Goal: Find specific fact: Find contact information

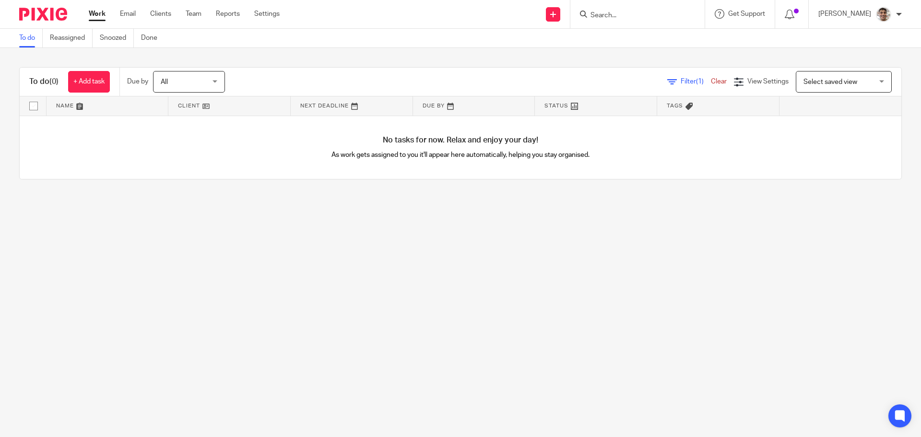
click at [647, 16] on input "Search" at bounding box center [632, 16] width 86 height 9
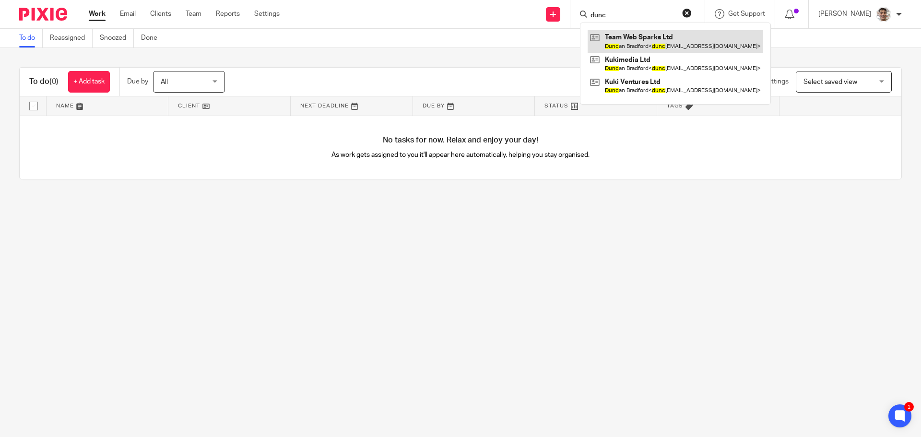
type input "dunc"
click at [657, 38] on link at bounding box center [675, 41] width 176 height 22
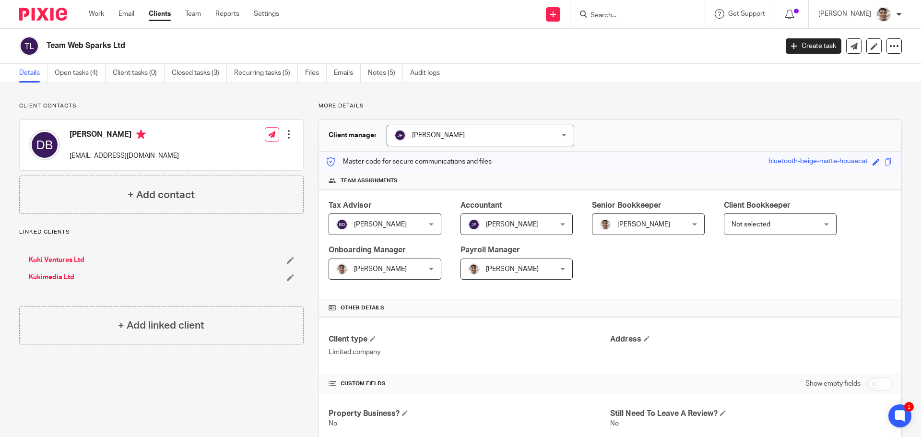
click at [94, 156] on p "[EMAIL_ADDRESS][DOMAIN_NAME]" at bounding box center [124, 156] width 109 height 10
copy div "[EMAIL_ADDRESS][DOMAIN_NAME]"
